Goal: Task Accomplishment & Management: Manage account settings

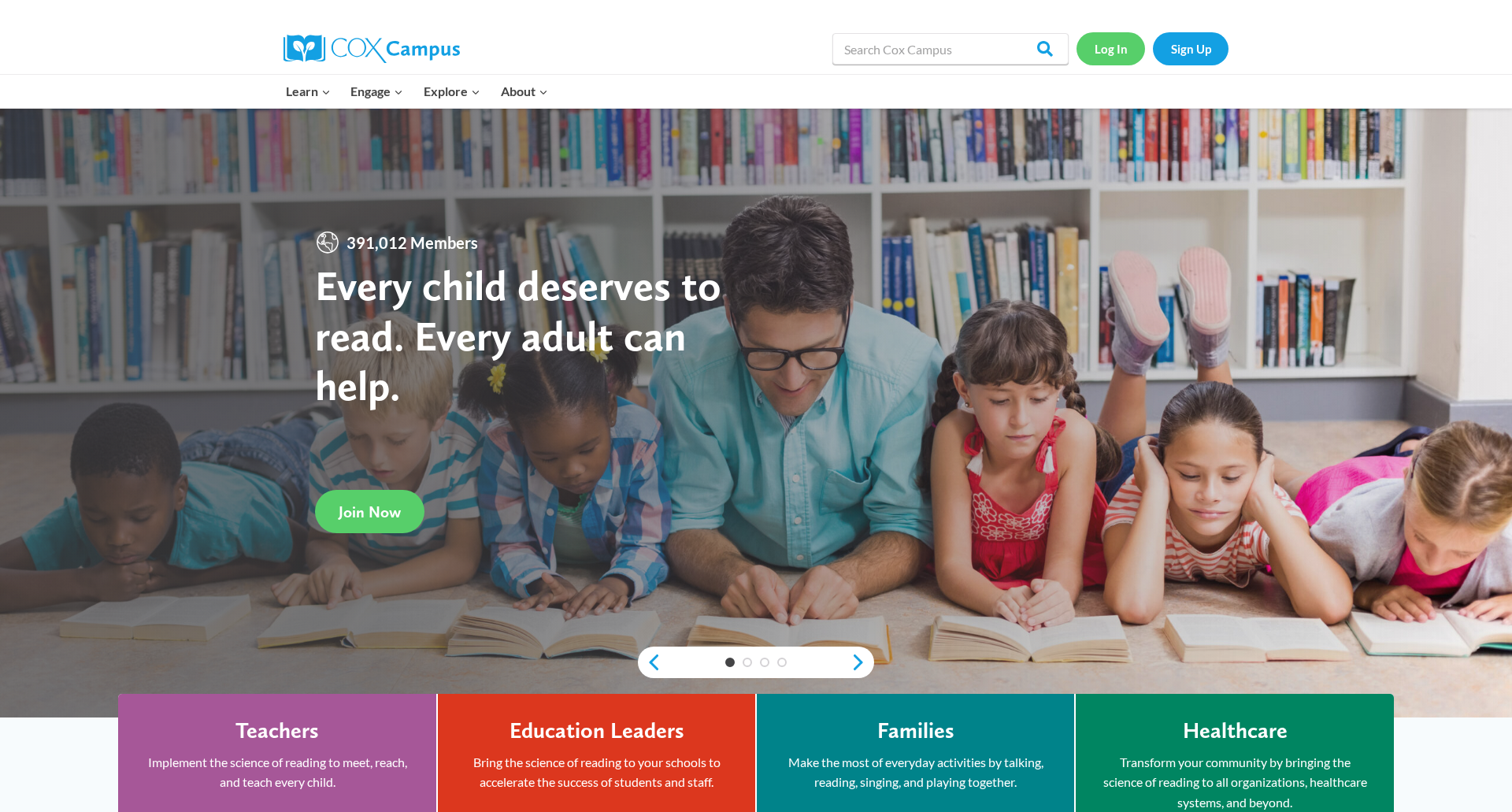
click at [1123, 52] on link "Log In" at bounding box center [1110, 48] width 68 height 32
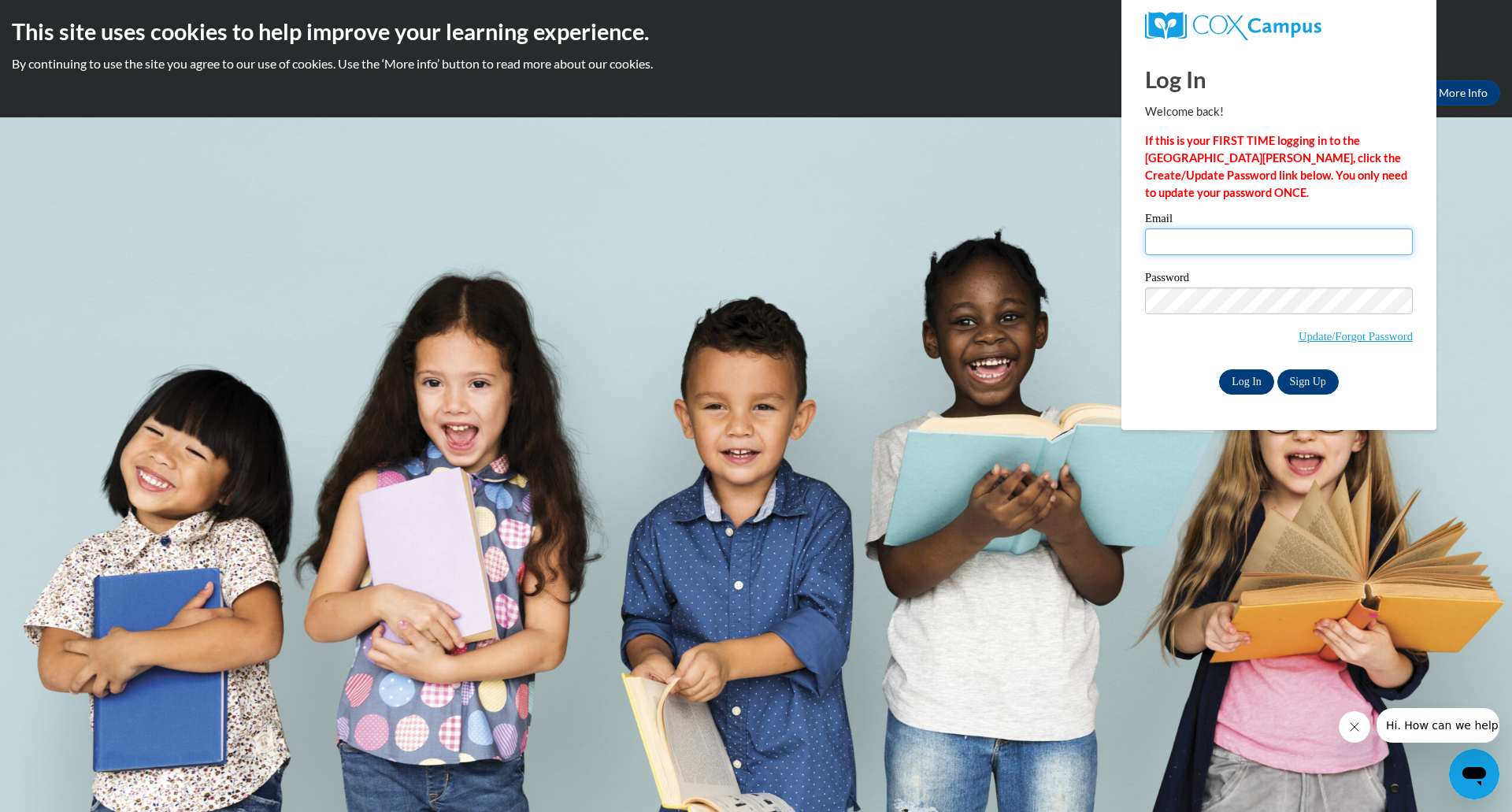
type input "kpiaro@grafton.k12.wi.us"
click at [1237, 381] on input "Log In" at bounding box center [1246, 382] width 55 height 25
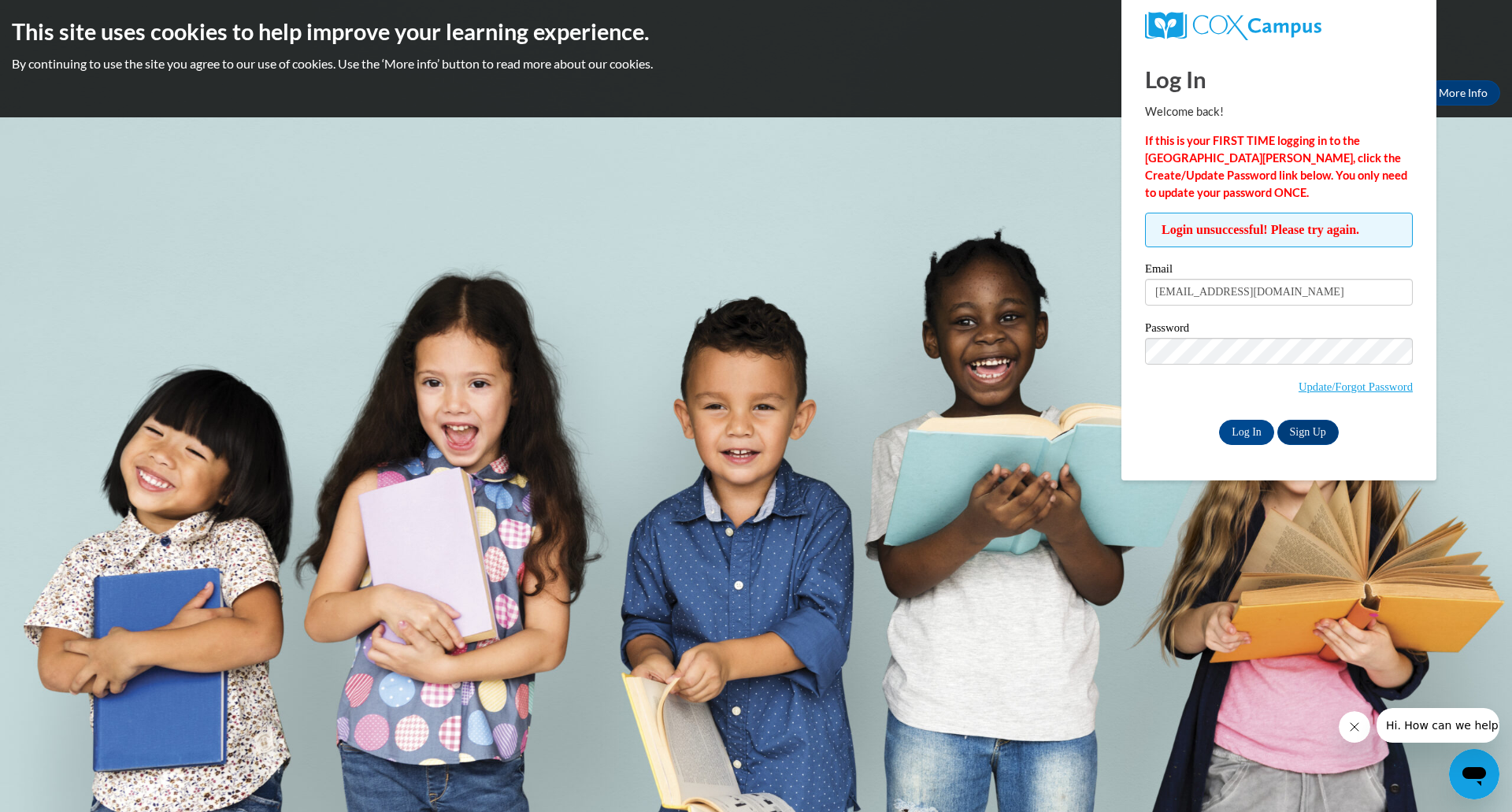
click at [830, 103] on div "Okay More Info" at bounding box center [756, 92] width 1489 height 25
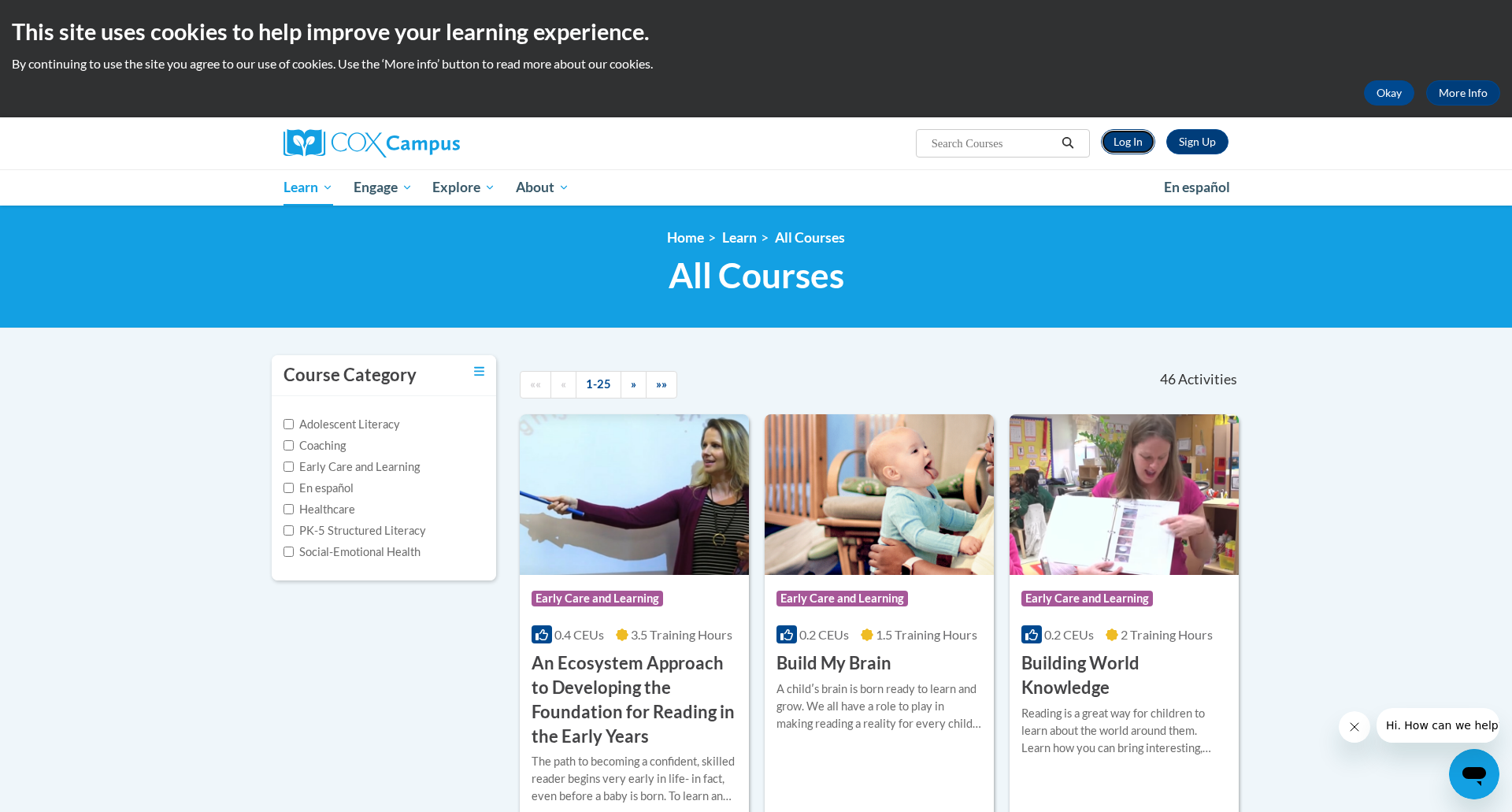
click at [1124, 142] on link "Log In" at bounding box center [1127, 141] width 54 height 25
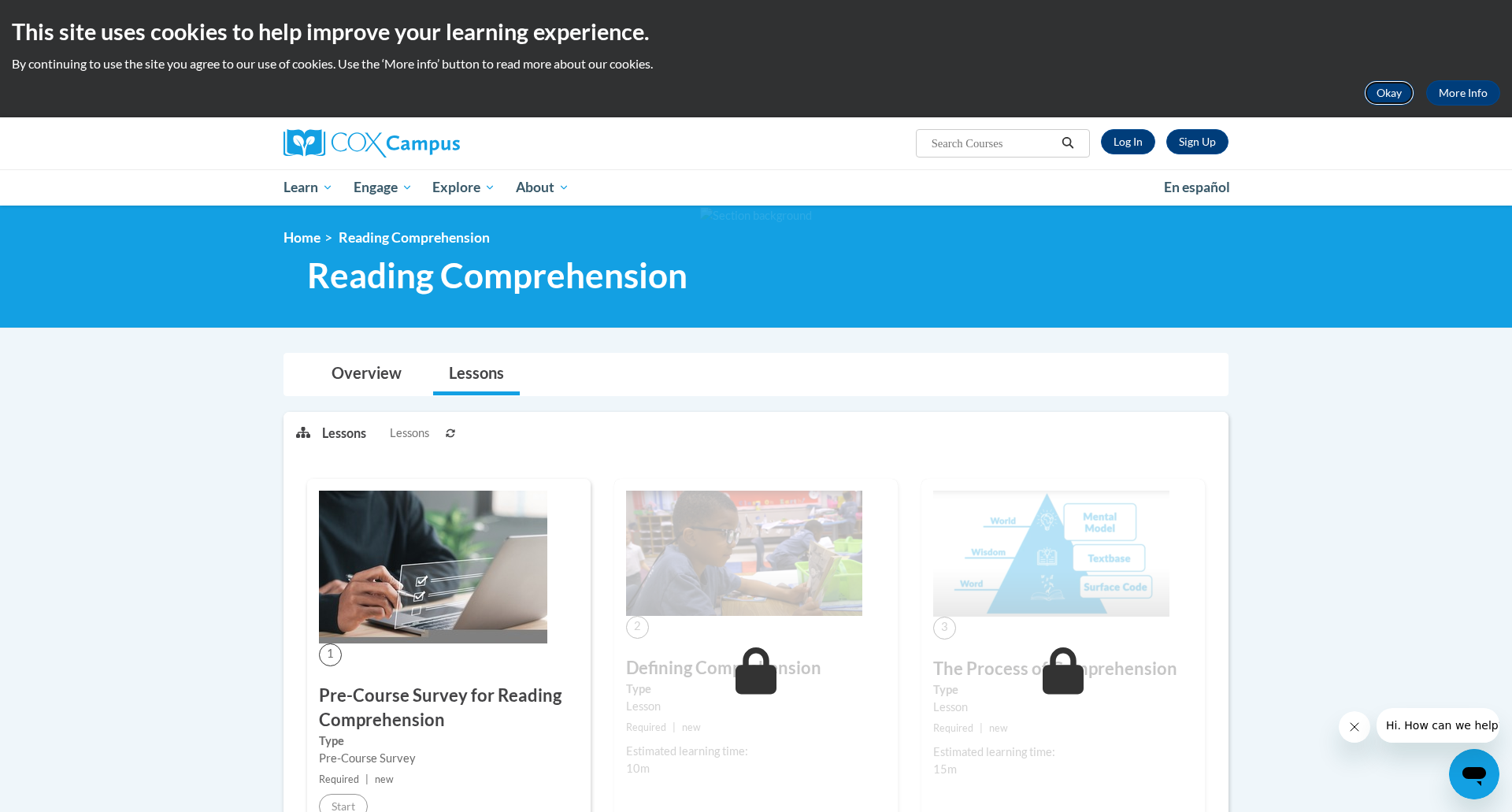
click at [1398, 91] on button "Okay" at bounding box center [1389, 92] width 51 height 25
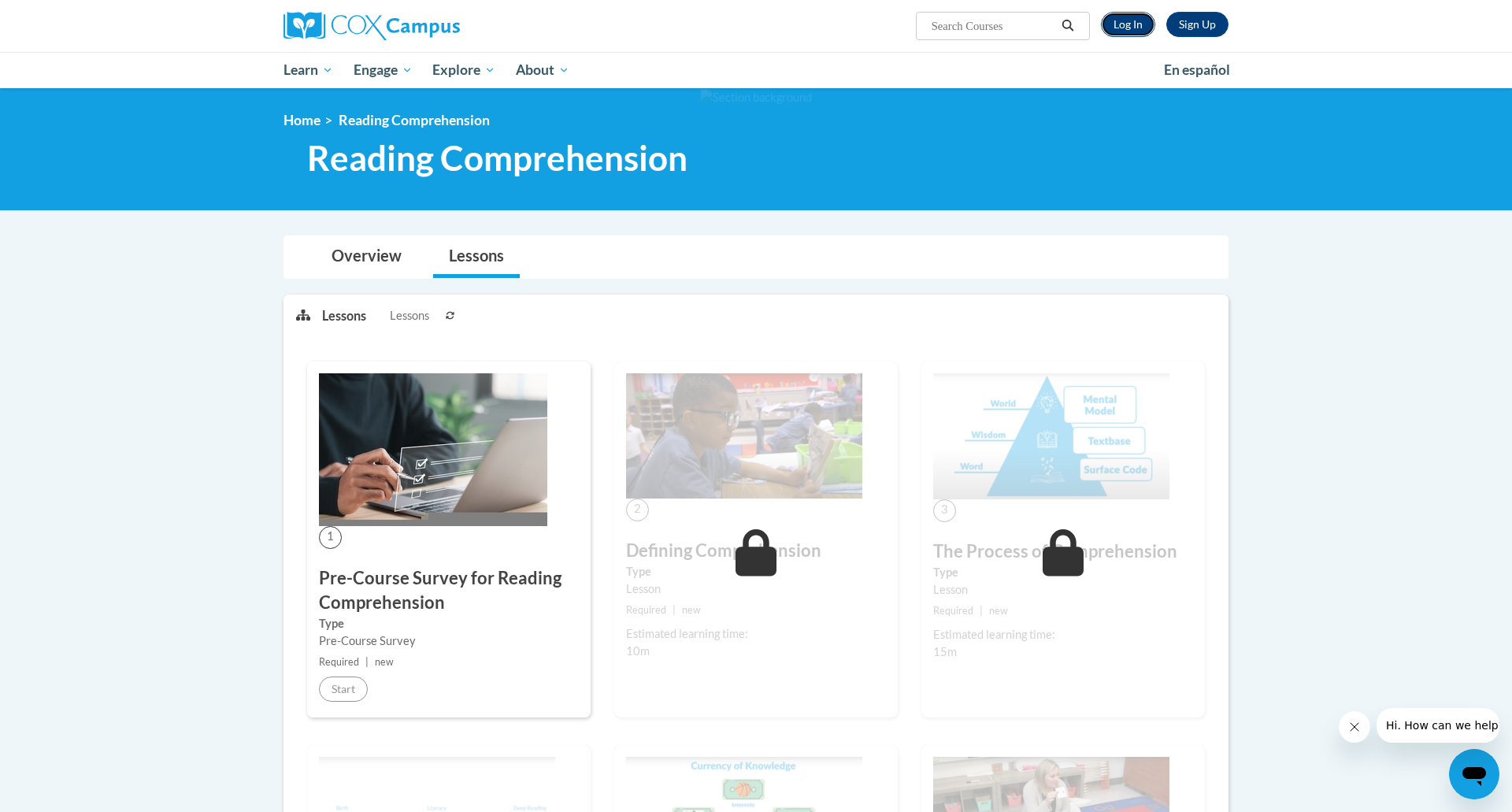
click at [1124, 24] on link "Log In" at bounding box center [1127, 24] width 54 height 25
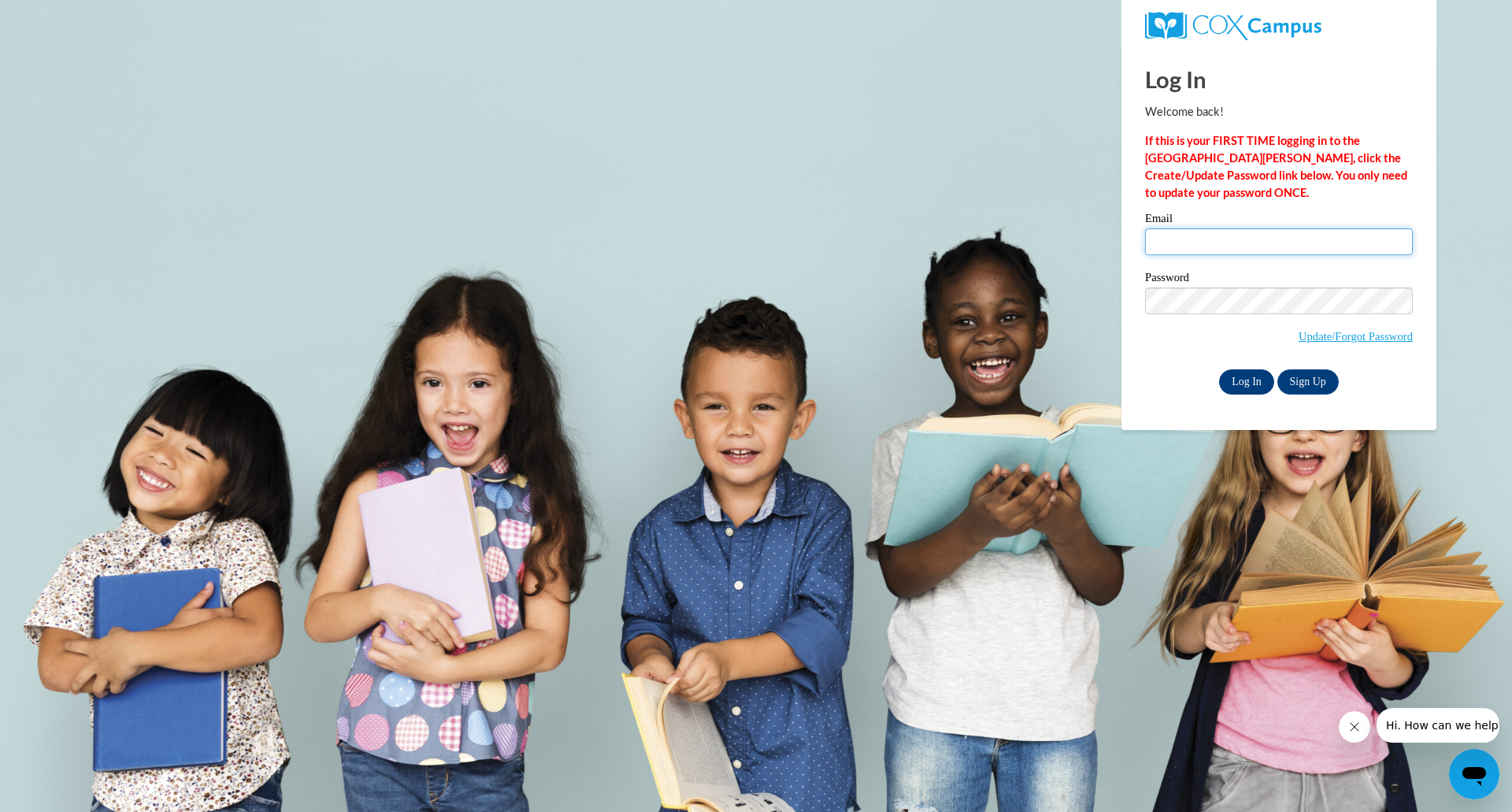
type input "[EMAIL_ADDRESS][DOMAIN_NAME]"
click at [1255, 385] on input "Log In" at bounding box center [1246, 382] width 55 height 25
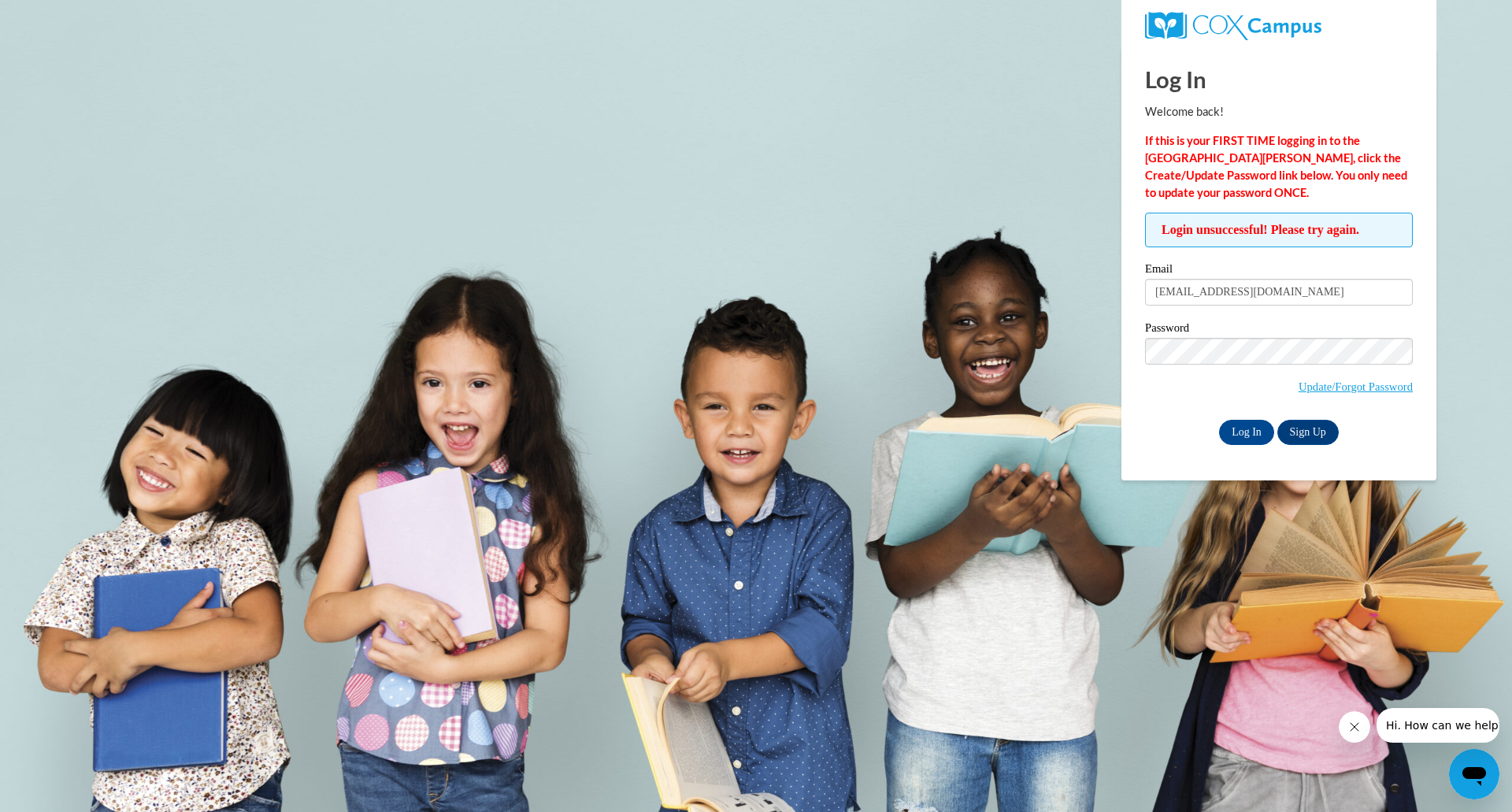
click at [1357, 731] on icon "Close message from company" at bounding box center [1355, 727] width 12 height 12
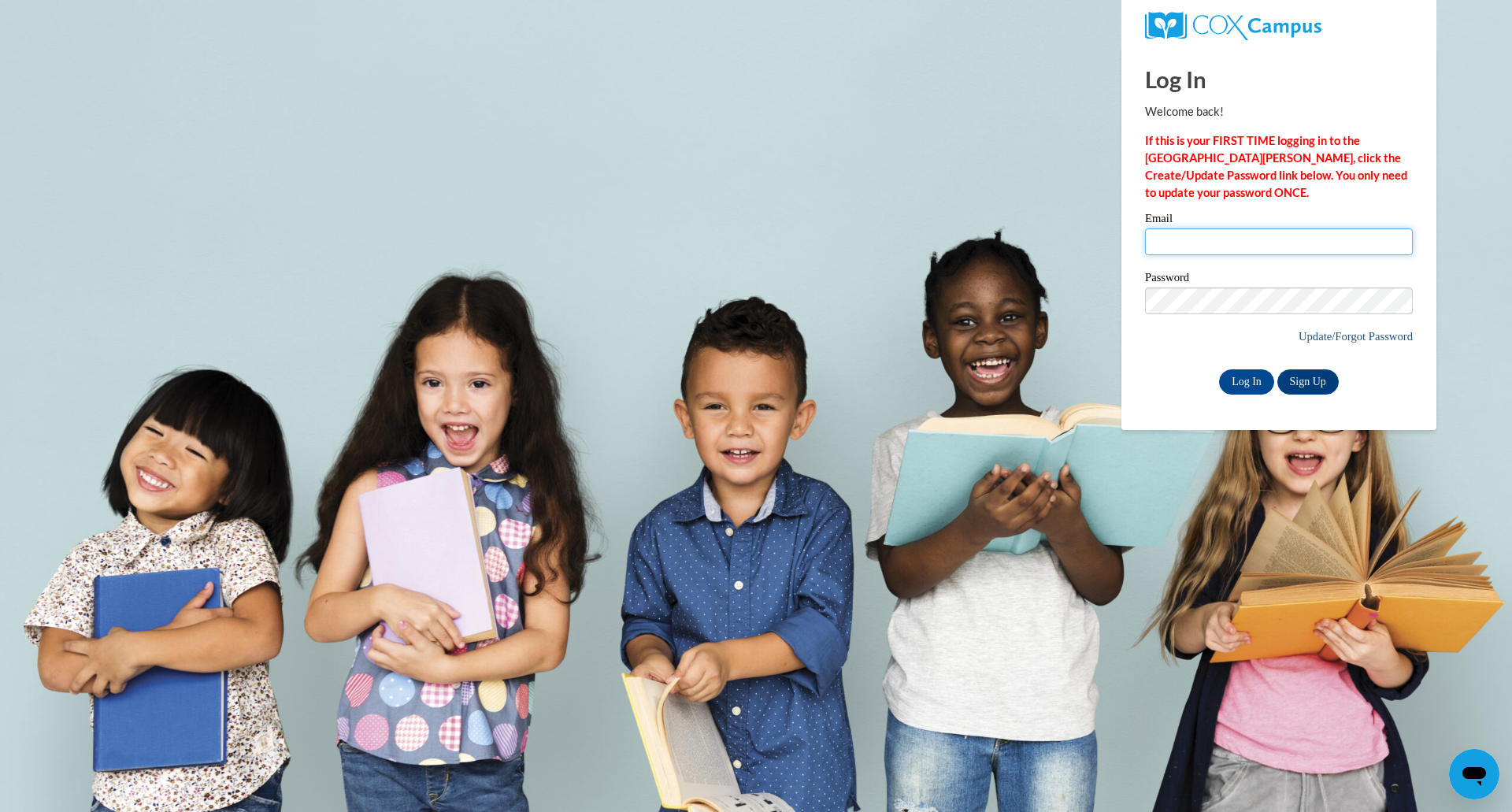
type input "[EMAIL_ADDRESS][DOMAIN_NAME]"
click at [1349, 335] on link "Update/Forgot Password" at bounding box center [1356, 336] width 115 height 12
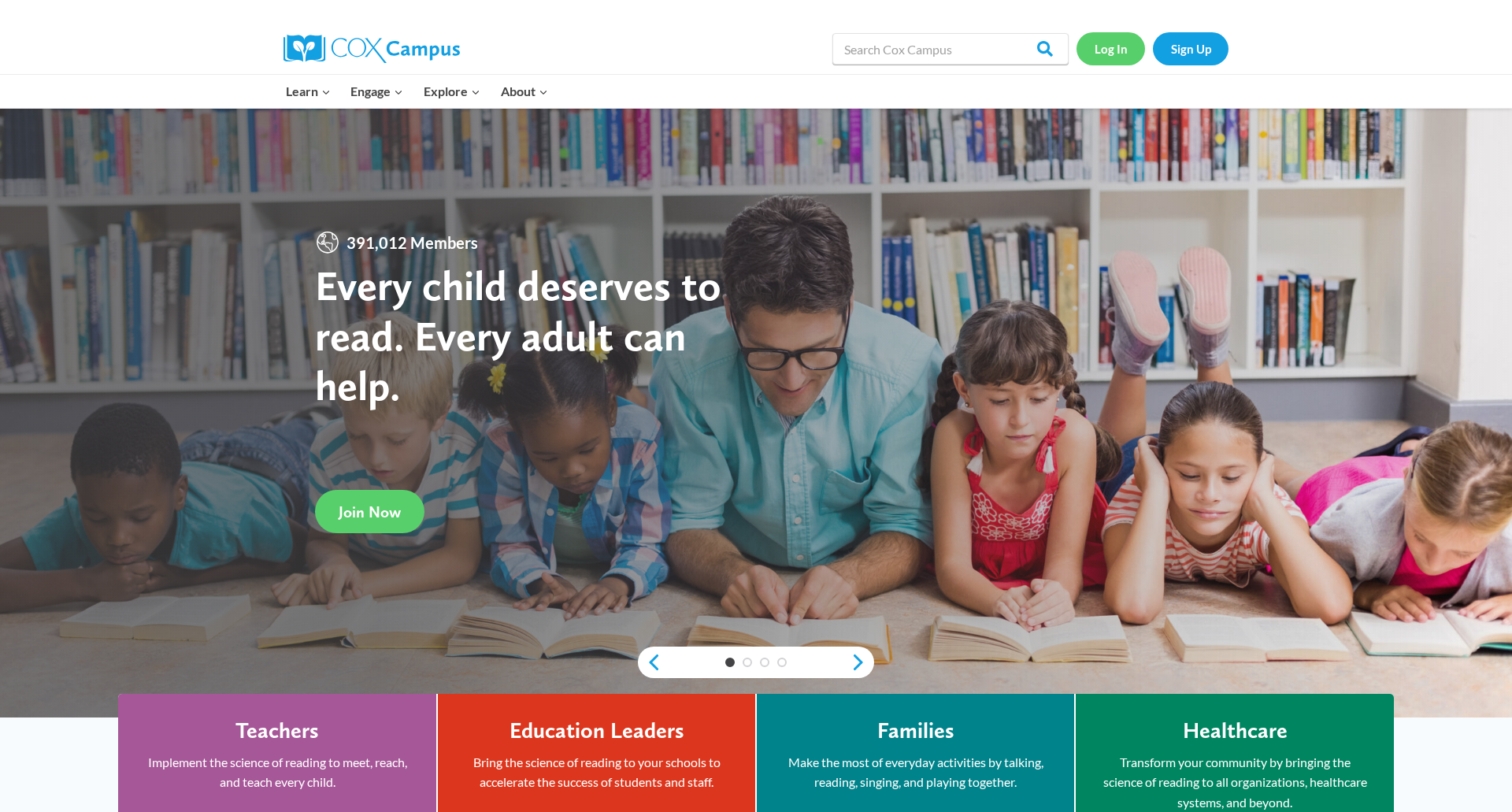
click at [1107, 46] on link "Log In" at bounding box center [1110, 48] width 68 height 32
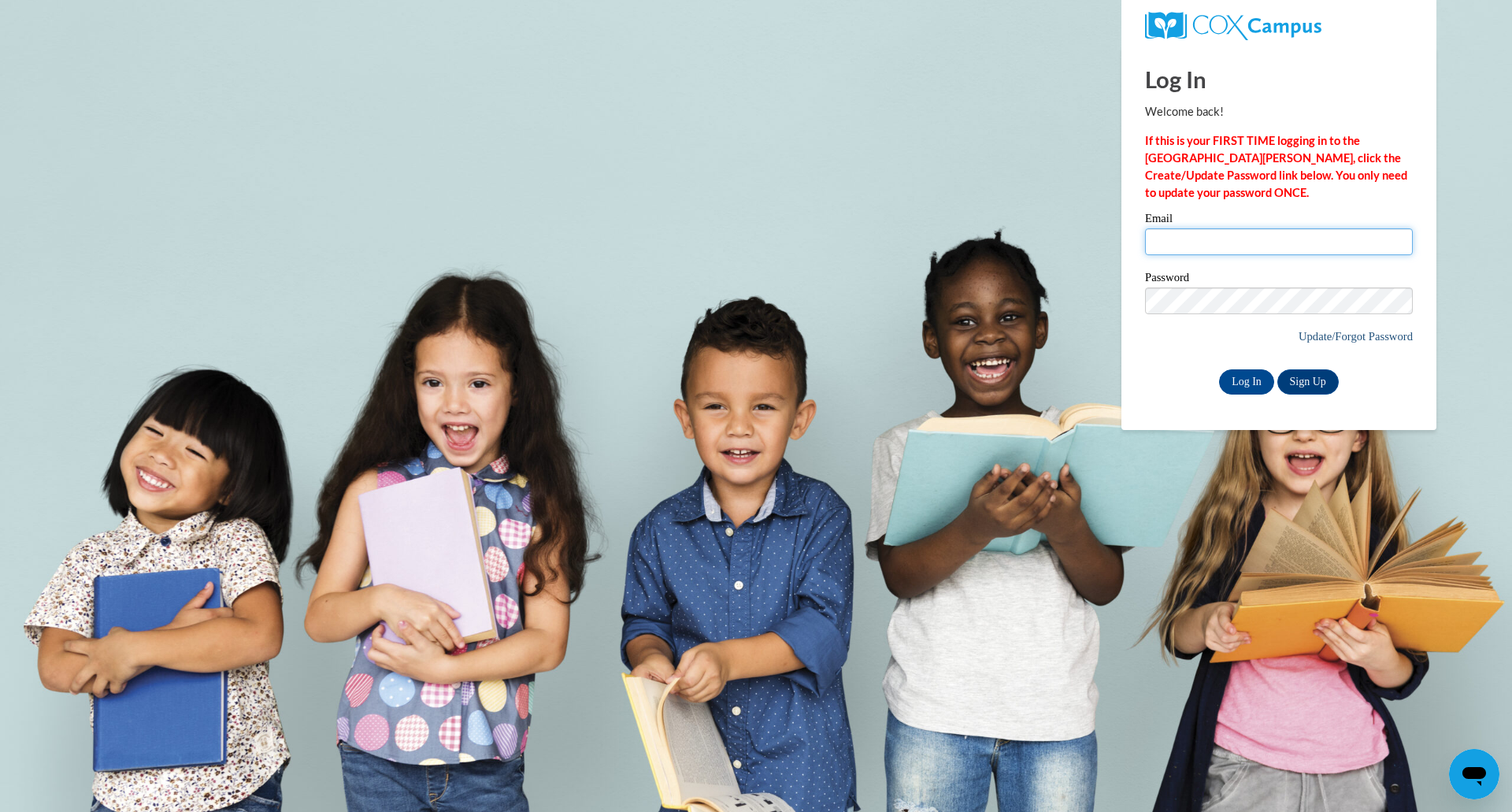
type input "kpiaro@grafton.k12.wi.us"
click at [1331, 334] on link "Update/Forgot Password" at bounding box center [1356, 336] width 115 height 12
click at [1282, 244] on input "Email" at bounding box center [1278, 242] width 267 height 27
type input "[EMAIL_ADDRESS][DOMAIN_NAME]"
click at [1254, 377] on input "Log In" at bounding box center [1246, 382] width 55 height 25
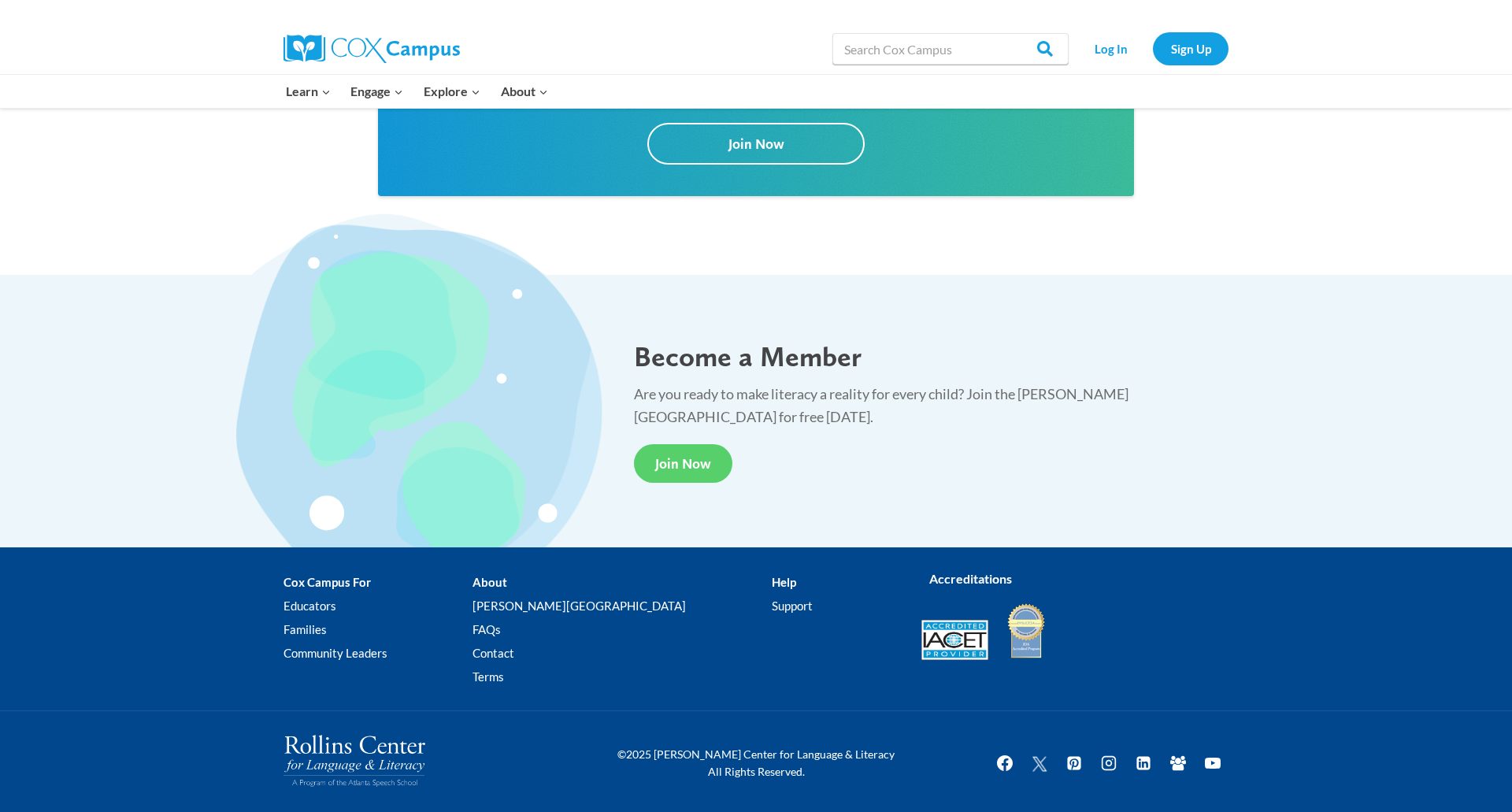
scroll to position [2849, 0]
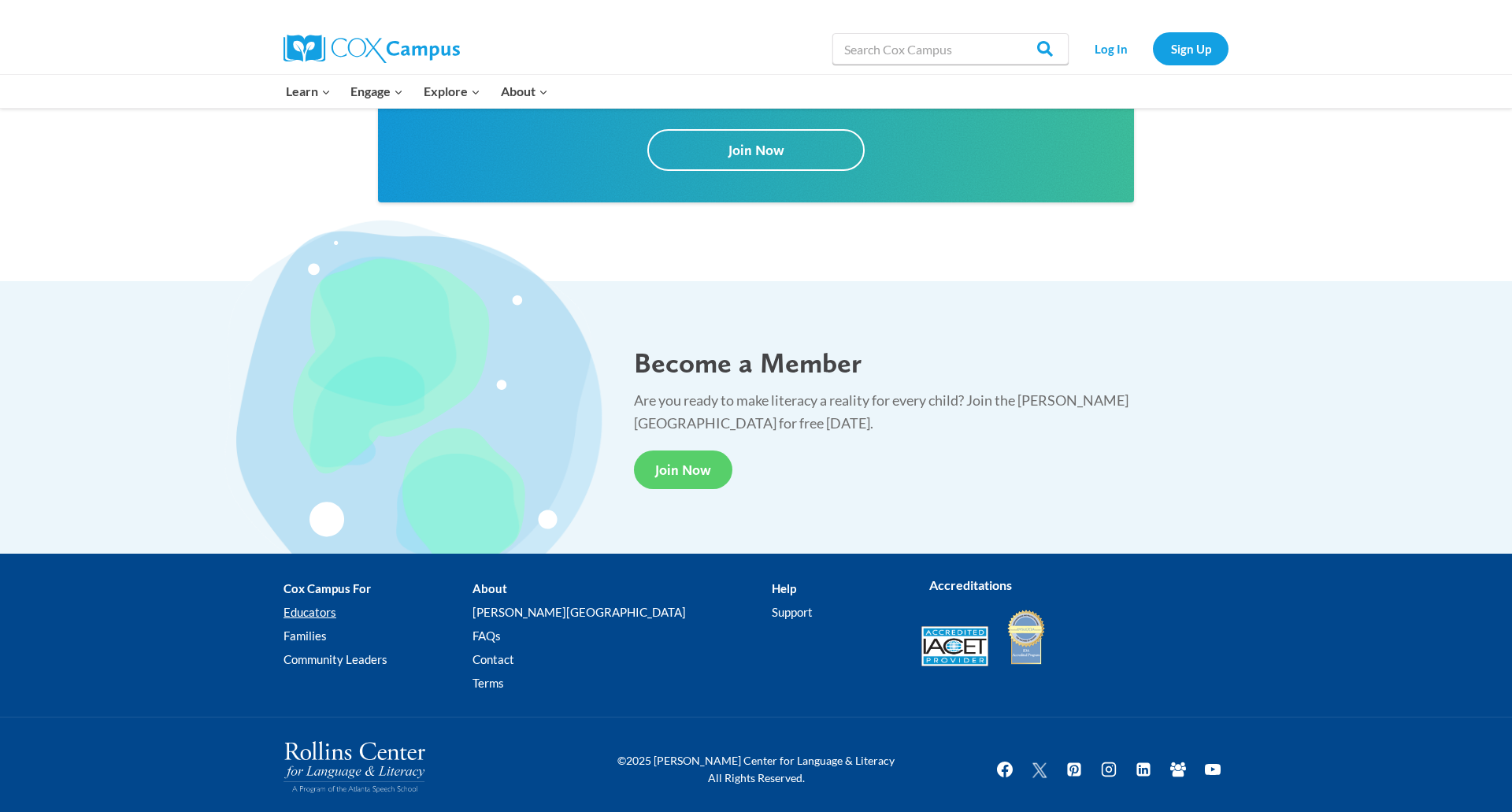
click at [331, 615] on link "Educators" at bounding box center [378, 612] width 189 height 24
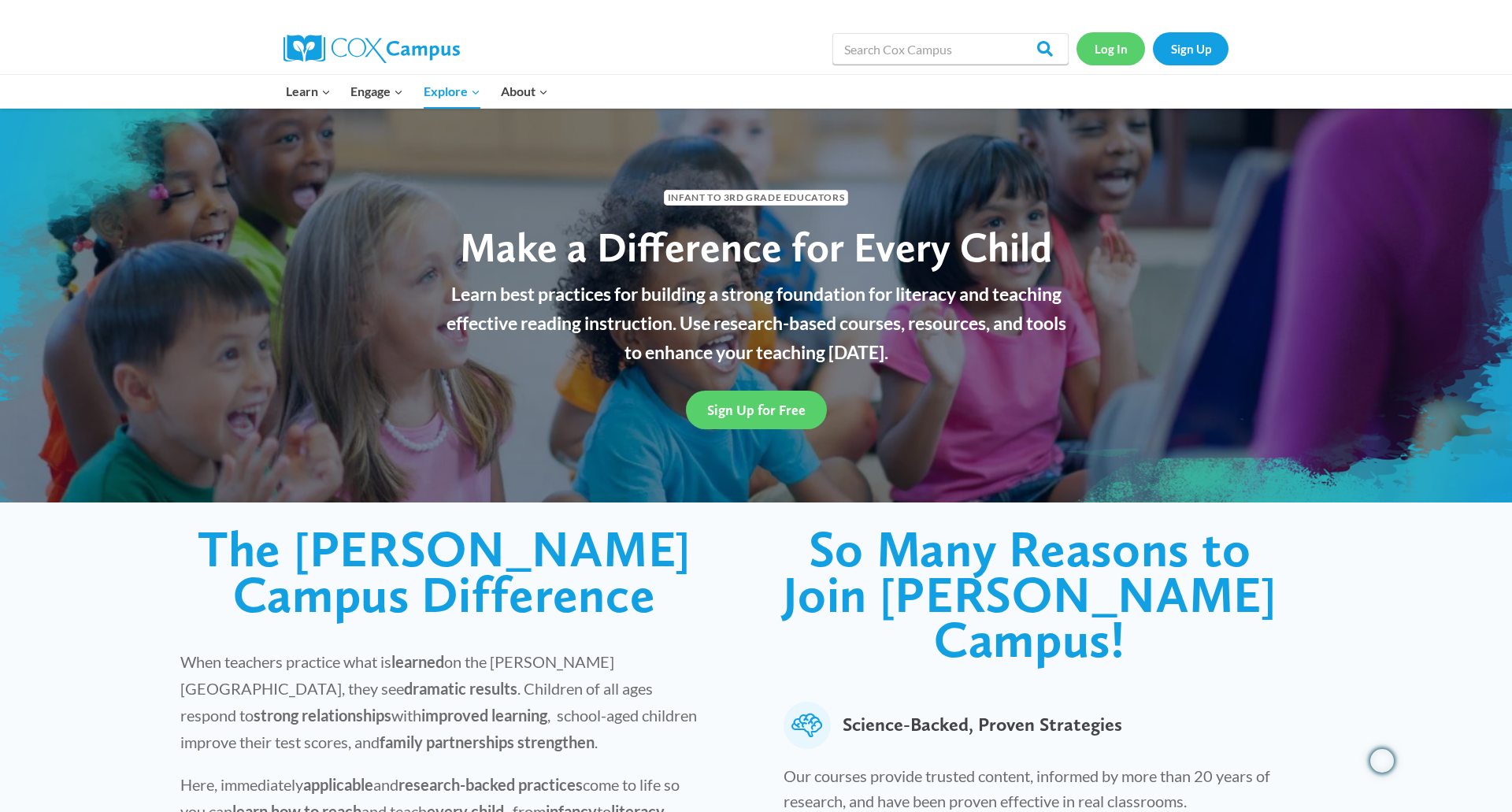
click at [1099, 52] on link "Log In" at bounding box center [1110, 48] width 68 height 32
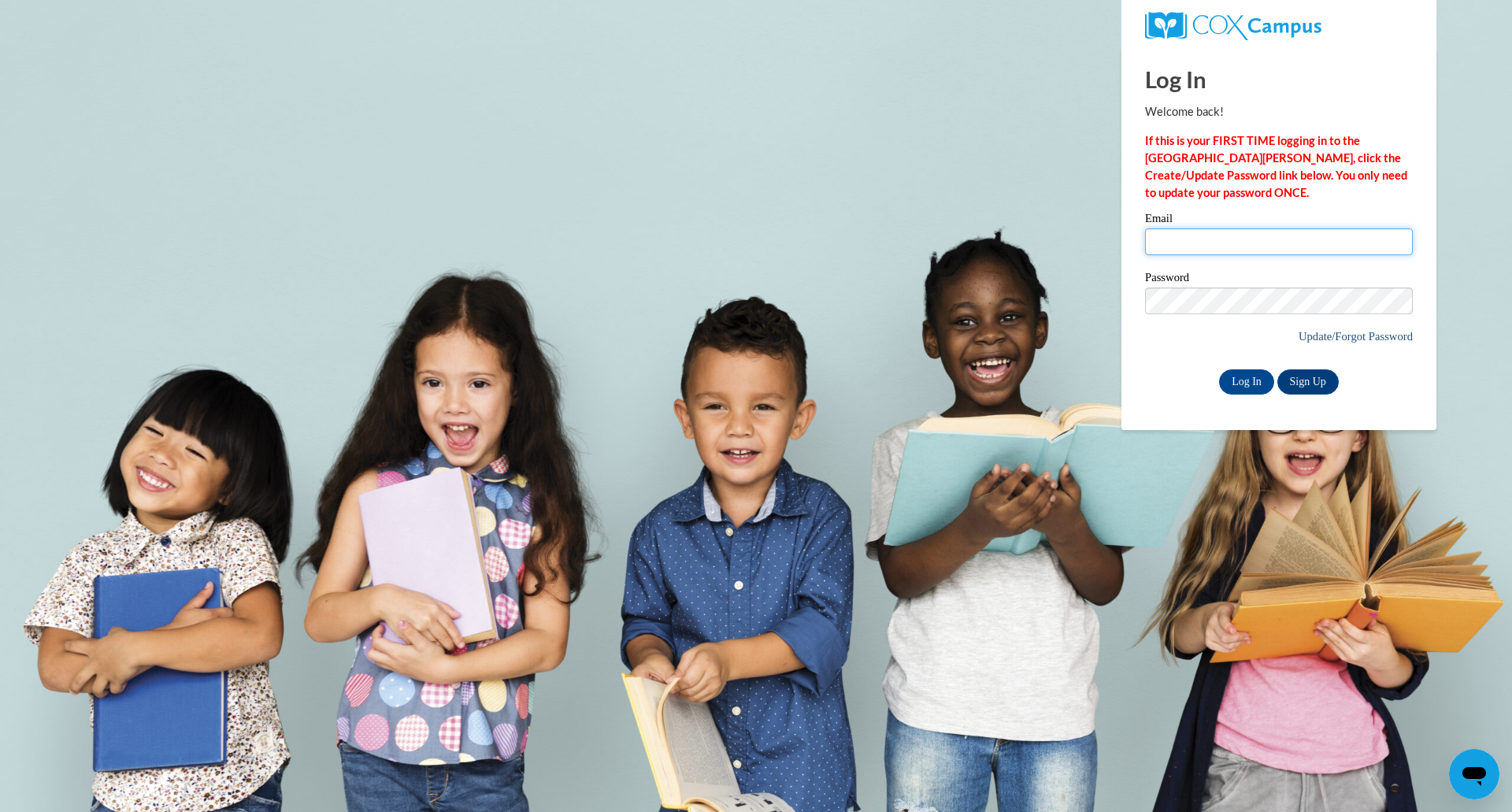
type input "[EMAIL_ADDRESS][DOMAIN_NAME]"
click at [1307, 337] on link "Update/Forgot Password" at bounding box center [1356, 336] width 115 height 12
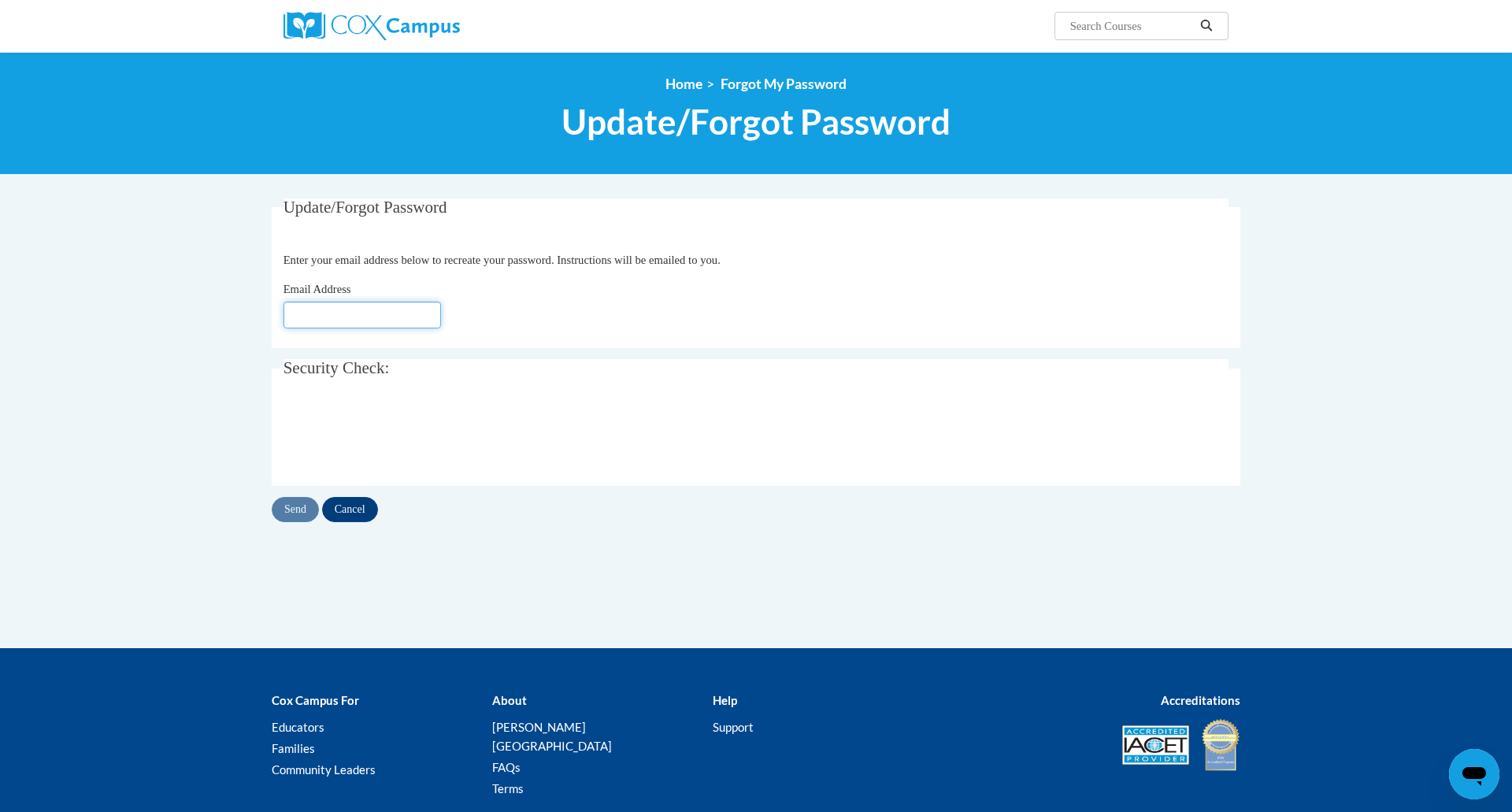
click at [413, 315] on input "Email Address" at bounding box center [362, 315] width 157 height 27
type input "[EMAIL_ADDRESS][DOMAIN_NAME]"
click at [295, 513] on input "Send" at bounding box center [295, 509] width 47 height 25
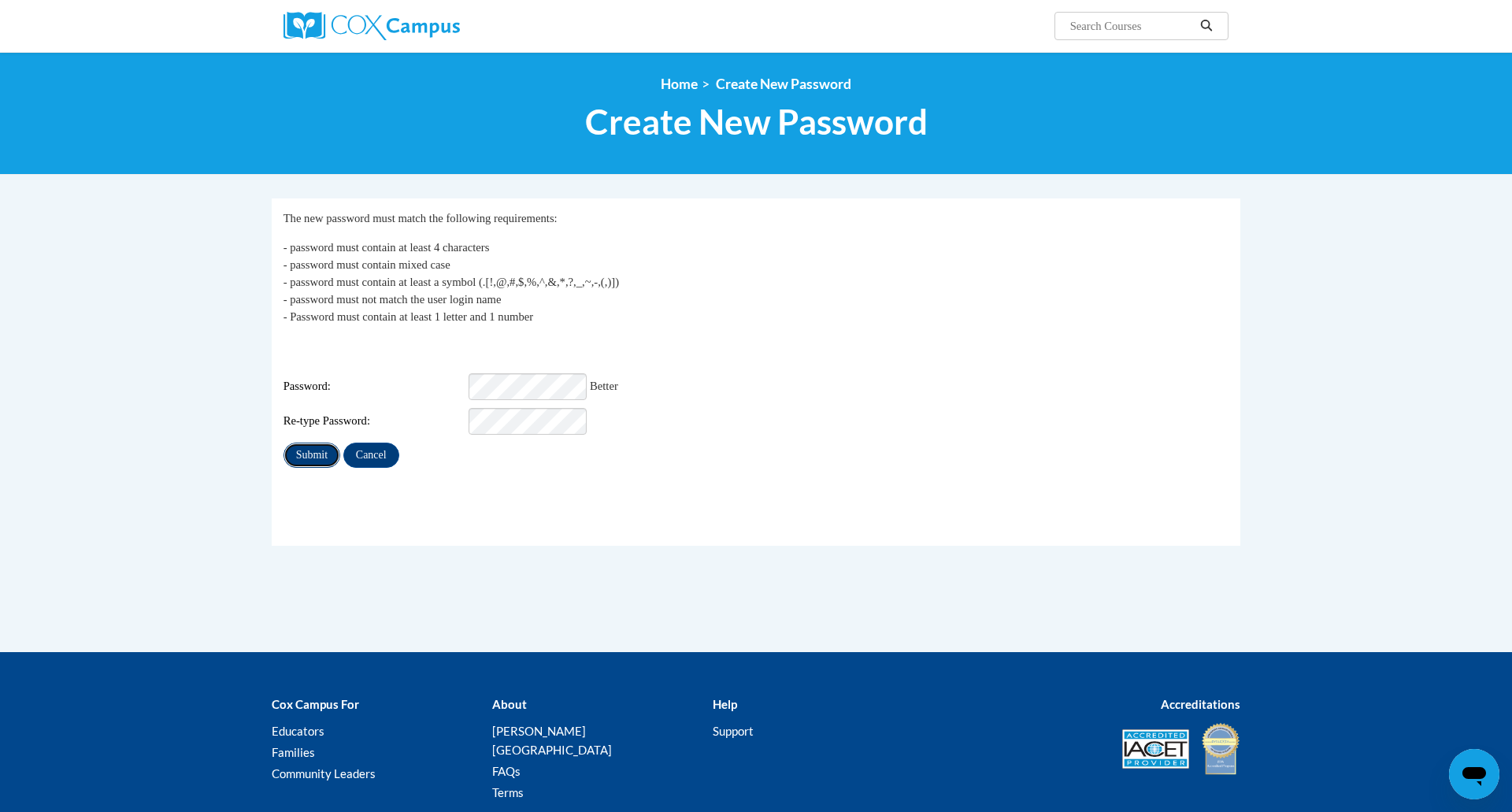
click at [320, 442] on input "Submit" at bounding box center [312, 455] width 57 height 25
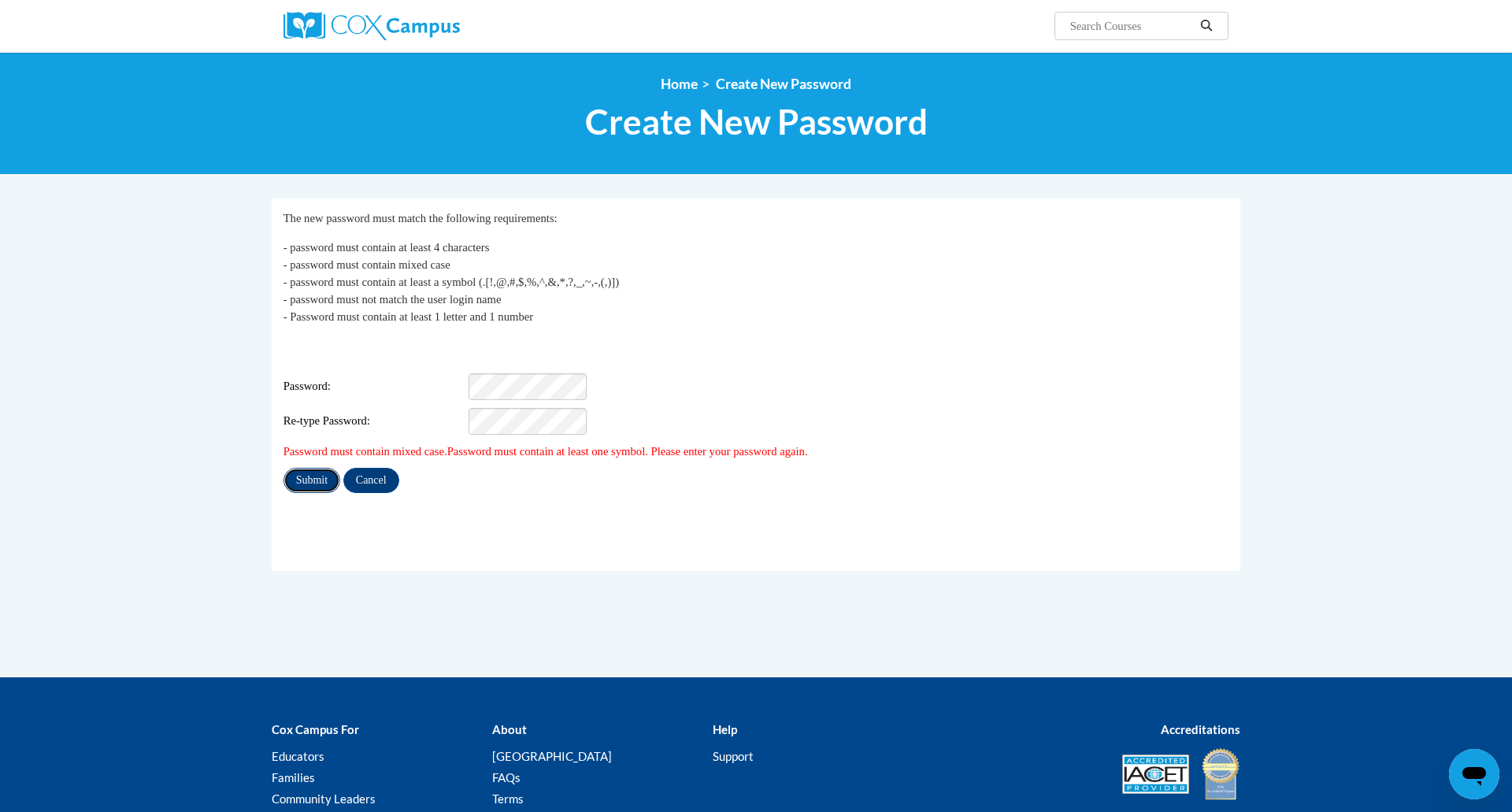
click at [308, 475] on input "Submit" at bounding box center [312, 481] width 57 height 25
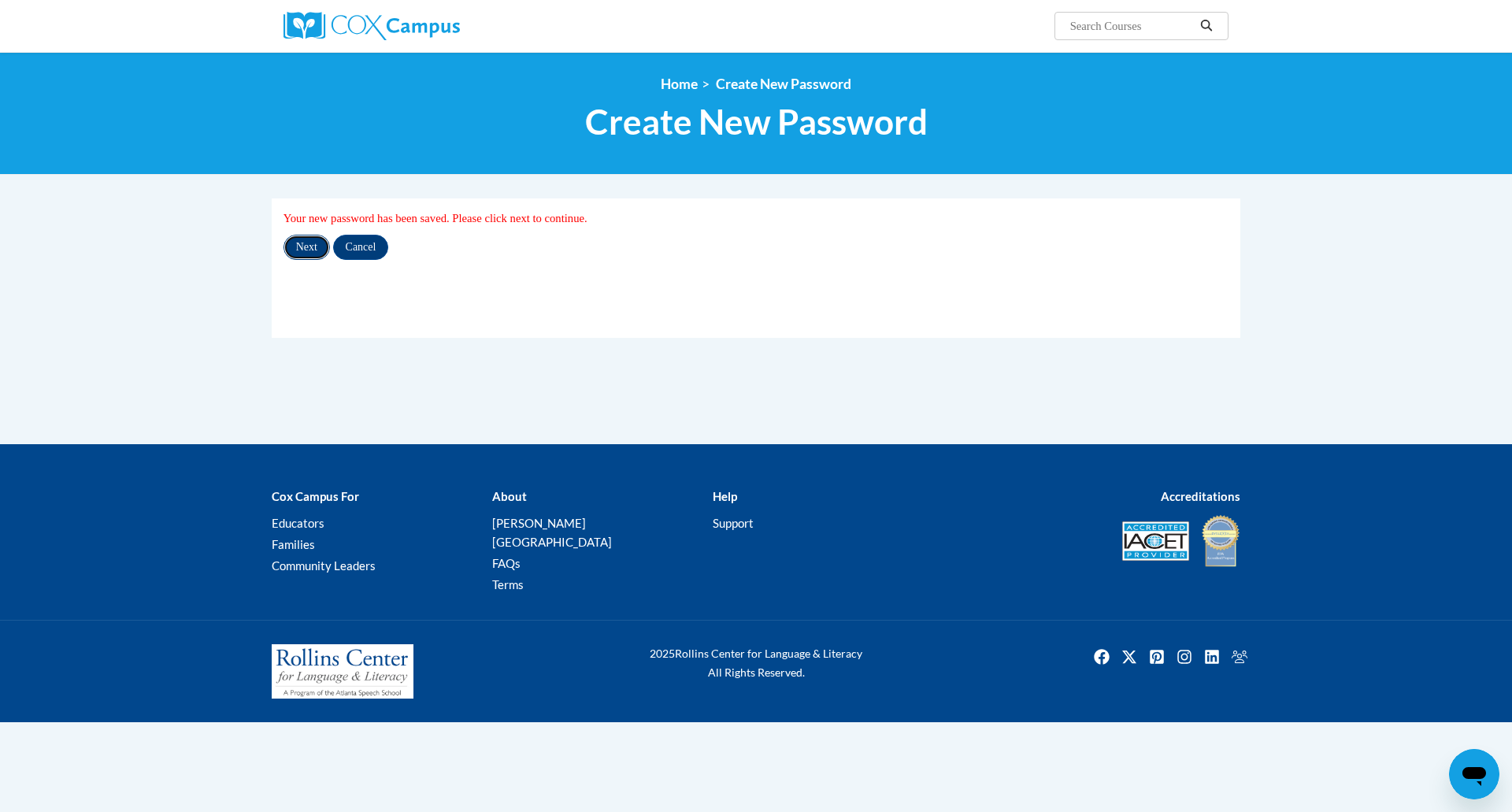
click at [315, 247] on input "Next" at bounding box center [306, 247] width 46 height 25
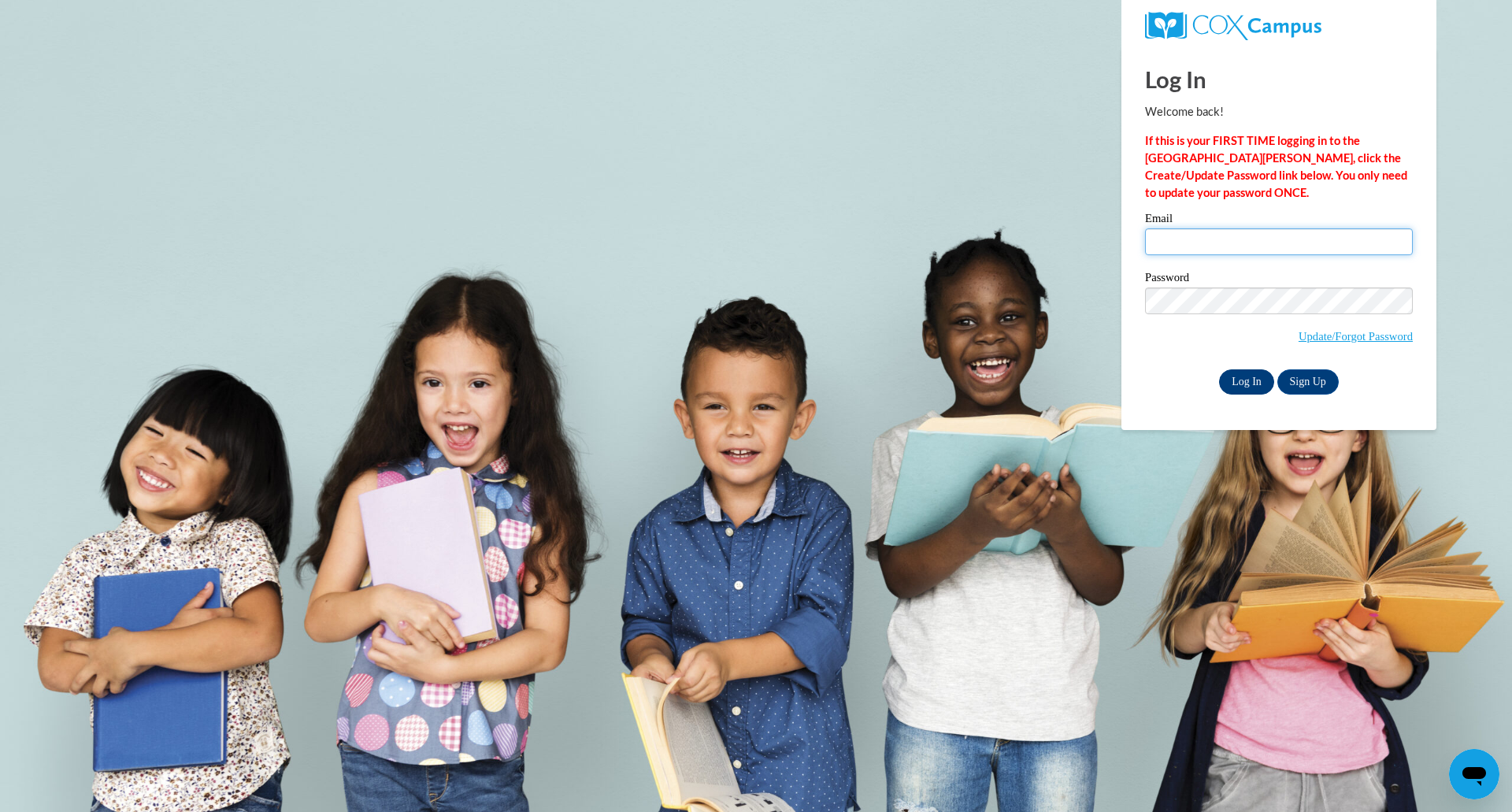
type input "kpiaro@grafton.k12.wi.us"
click at [1256, 378] on input "Log In" at bounding box center [1246, 382] width 55 height 25
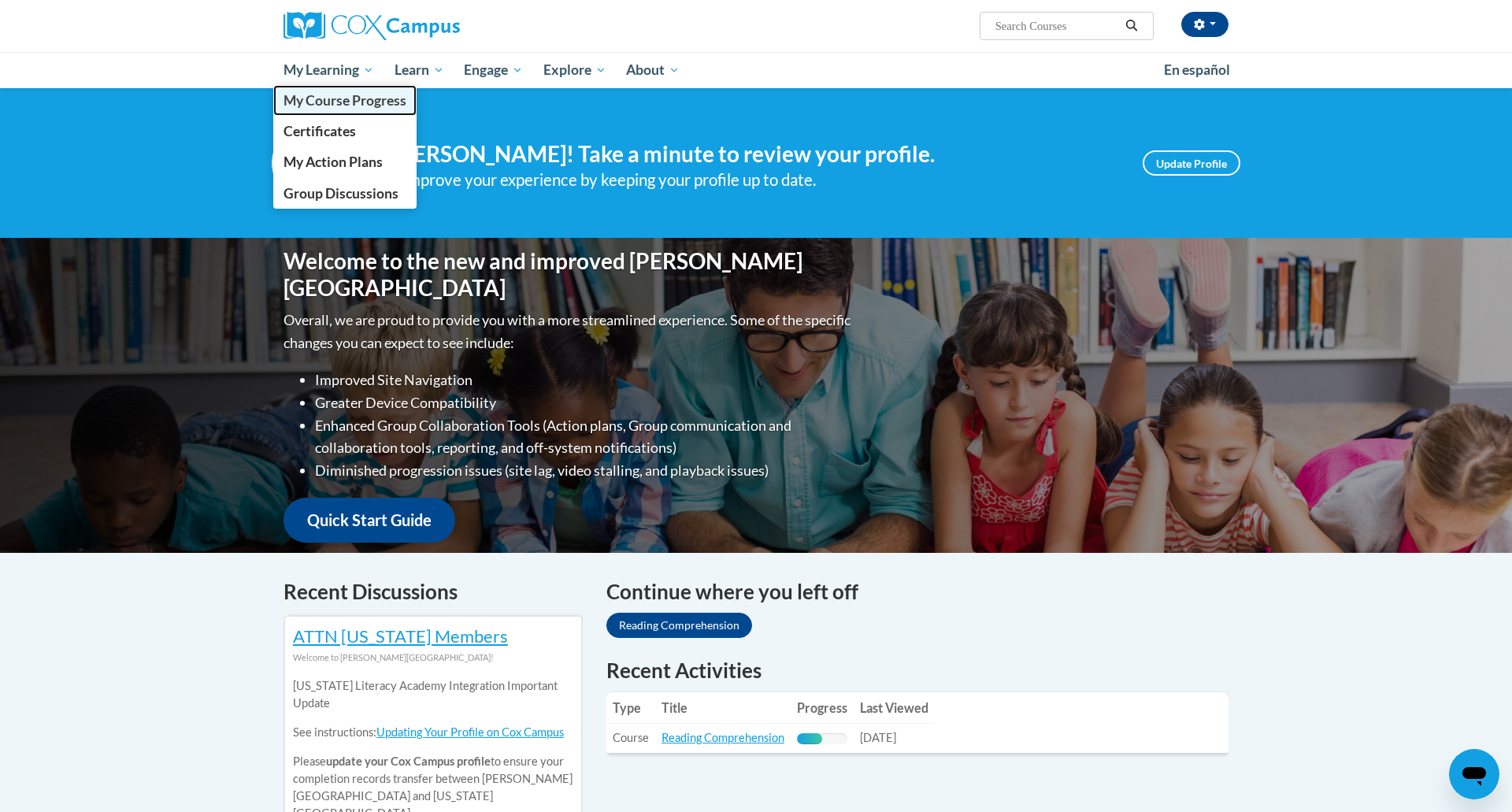
click at [358, 100] on span "My Course Progress" at bounding box center [345, 100] width 123 height 17
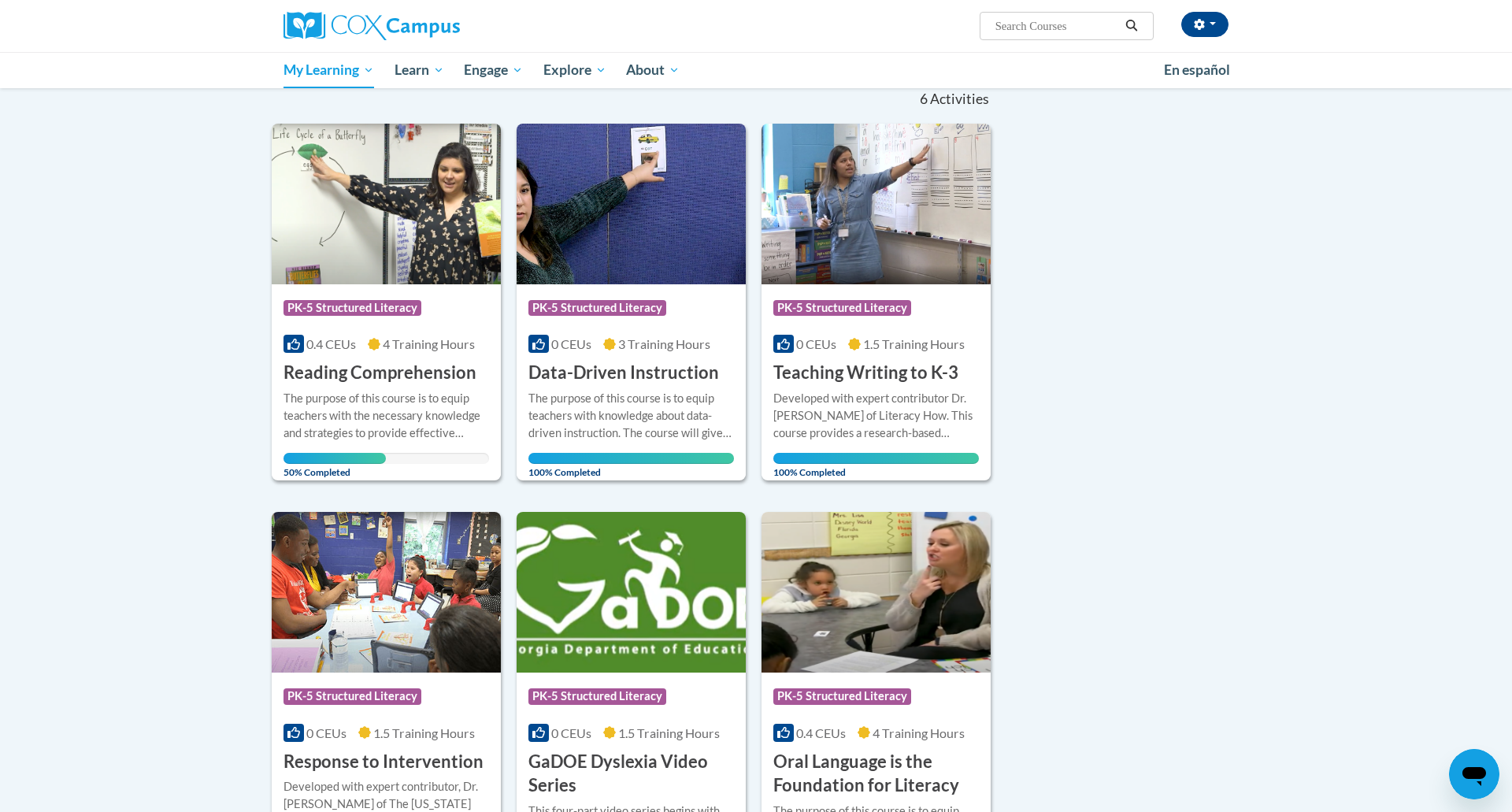
scroll to position [165, 0]
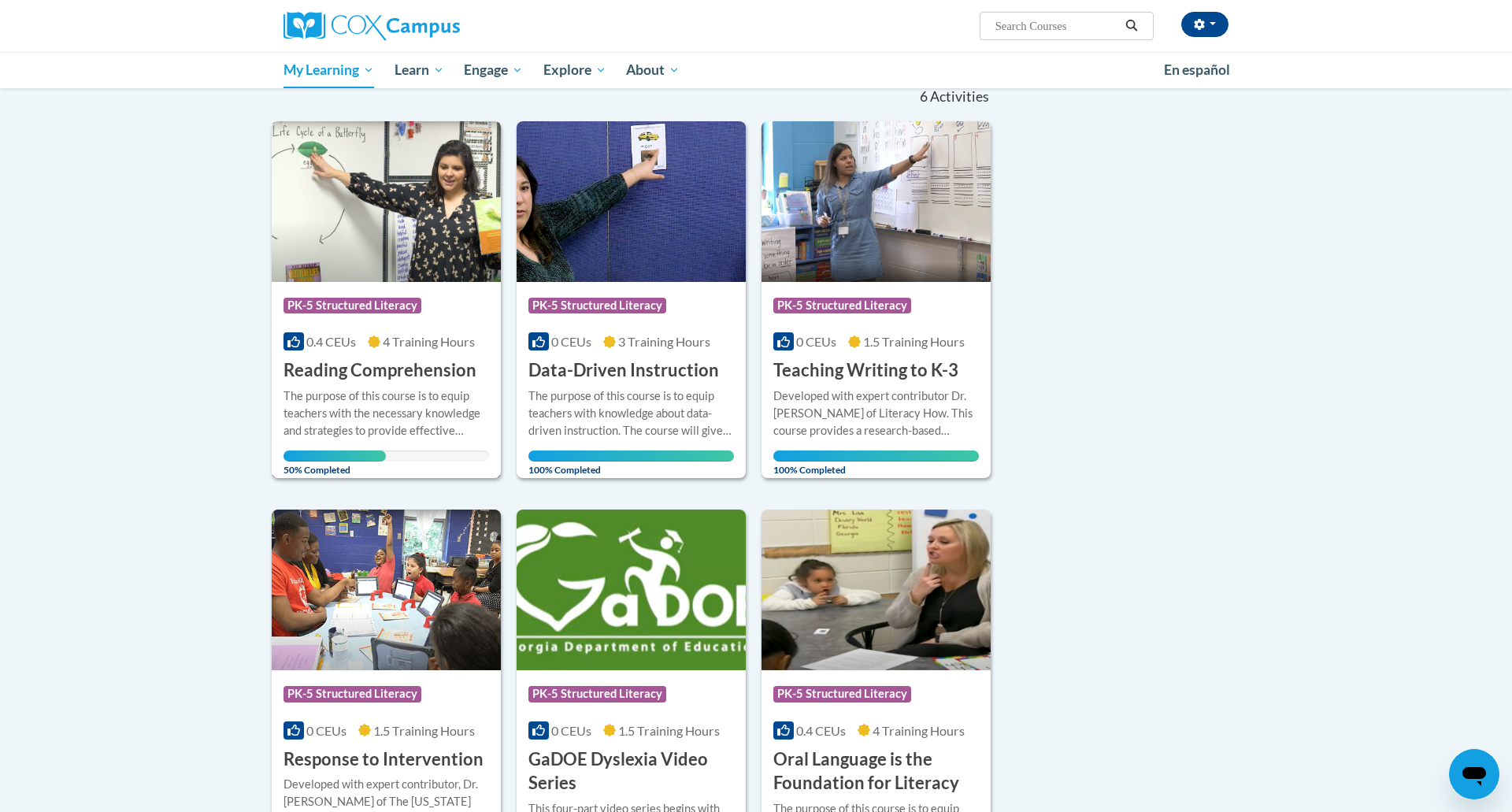
click at [372, 375] on h3 "Reading Comprehension" at bounding box center [379, 370] width 193 height 24
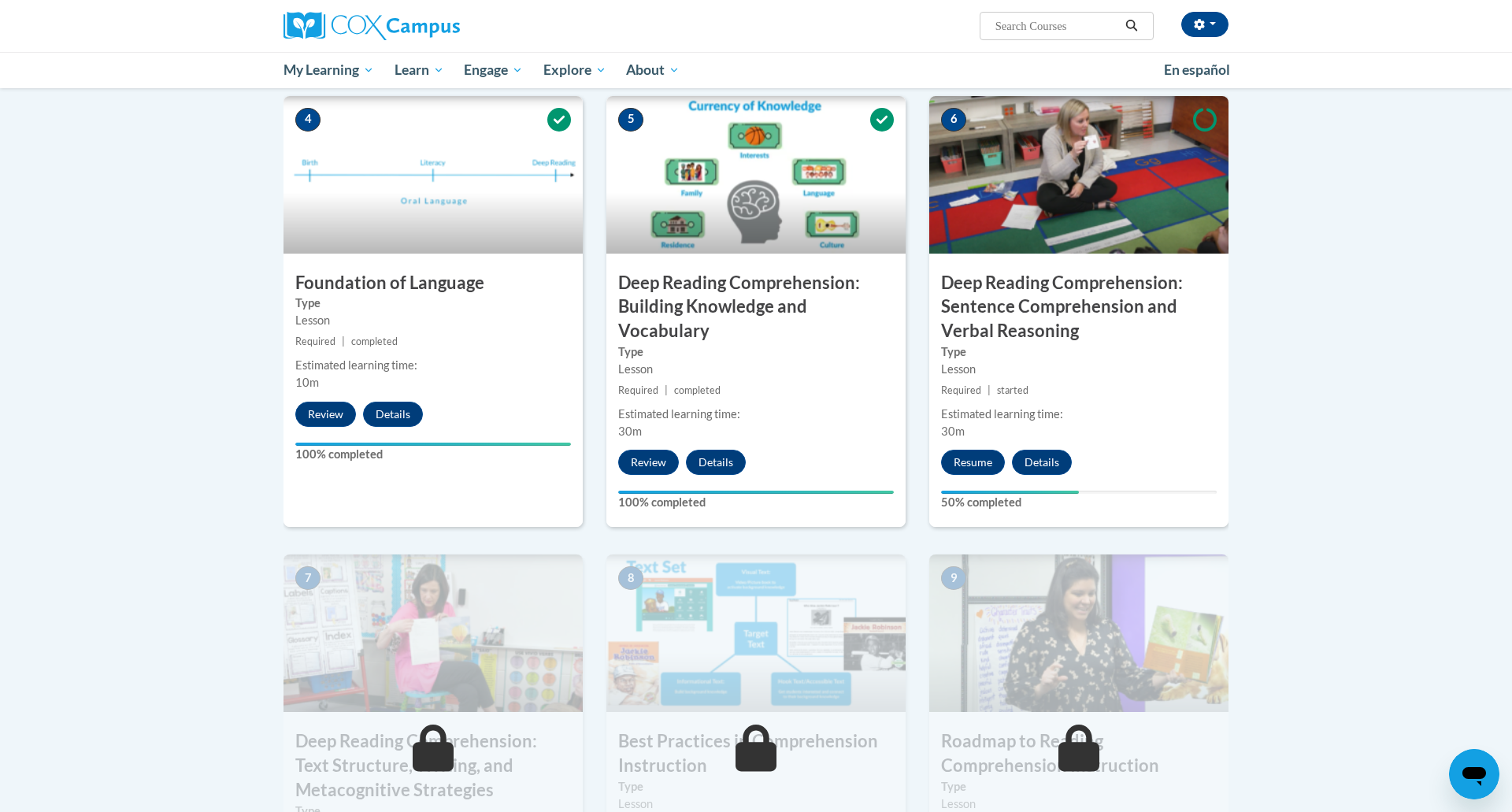
scroll to position [744, 0]
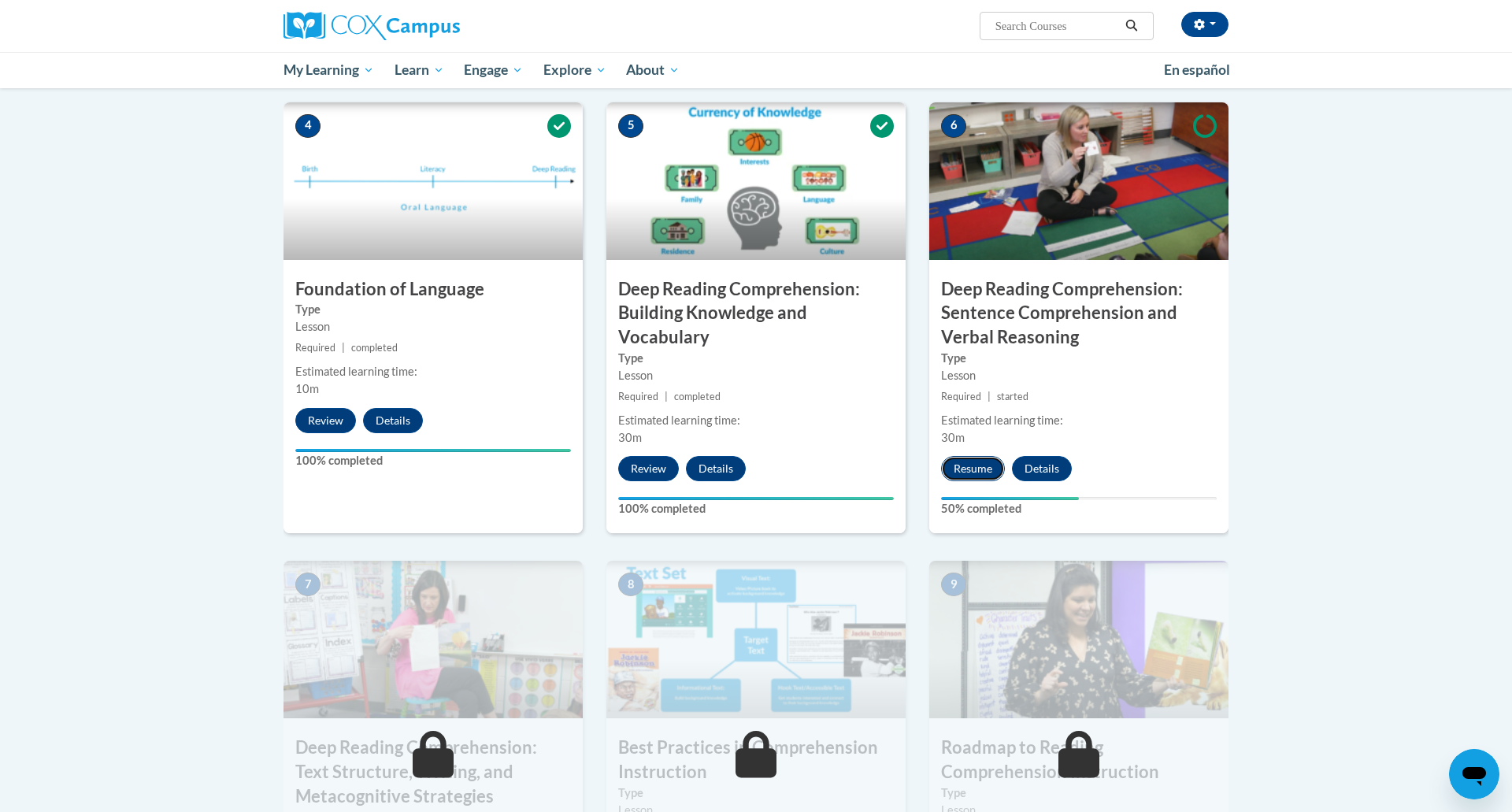
click at [969, 469] on button "Resume" at bounding box center [973, 468] width 64 height 25
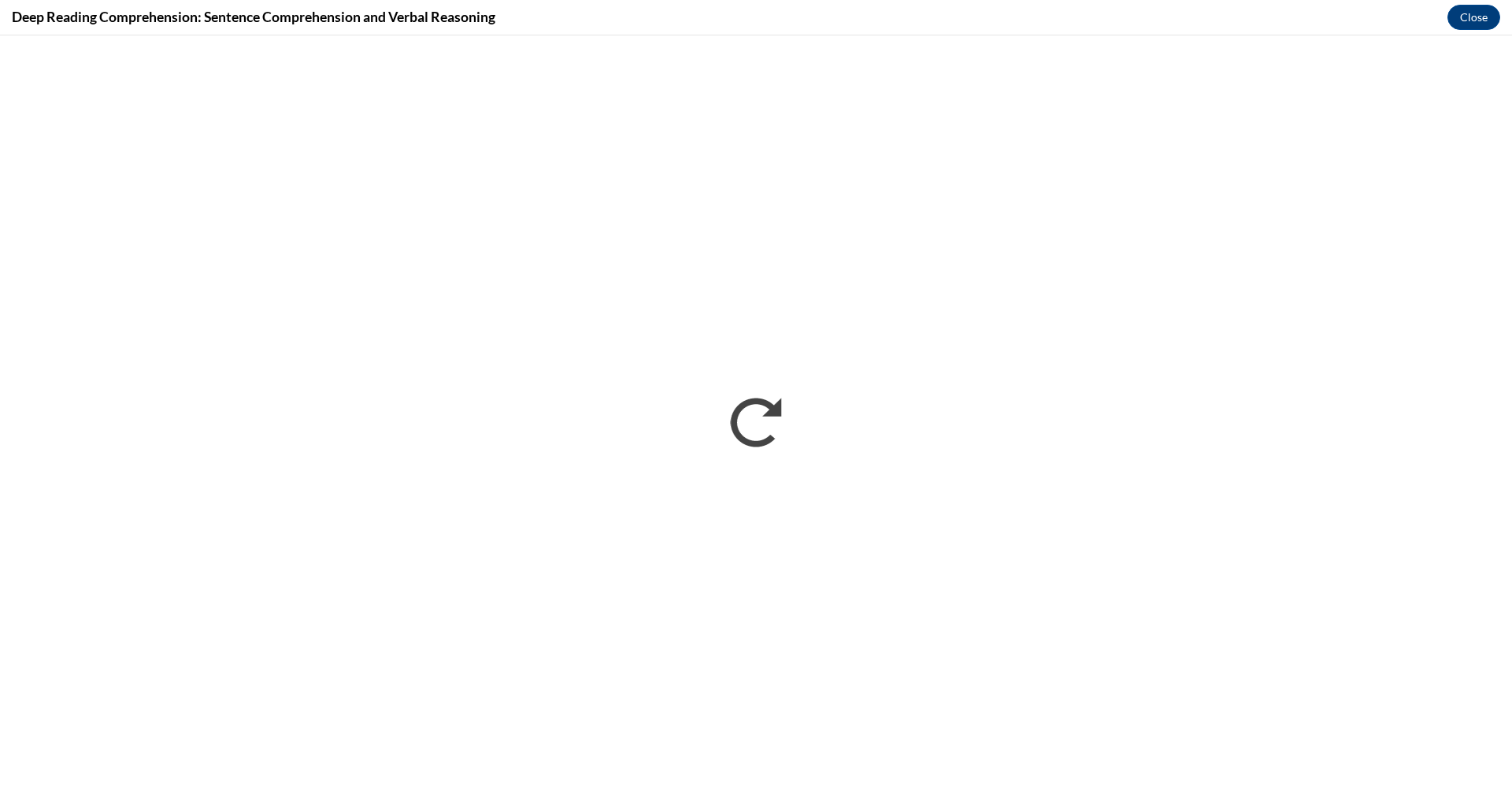
scroll to position [0, 0]
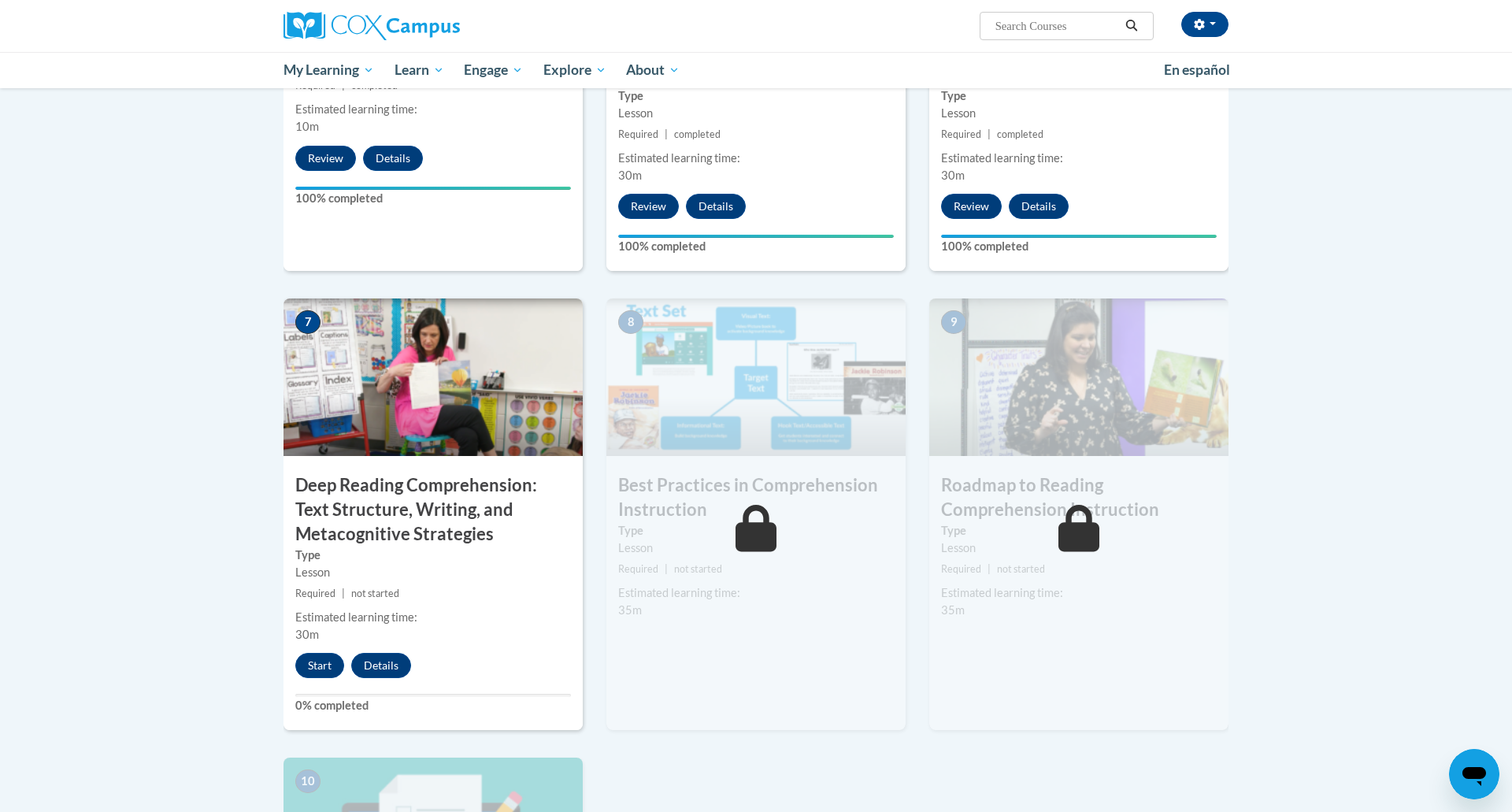
scroll to position [1007, 0]
